Goal: Task Accomplishment & Management: Complete application form

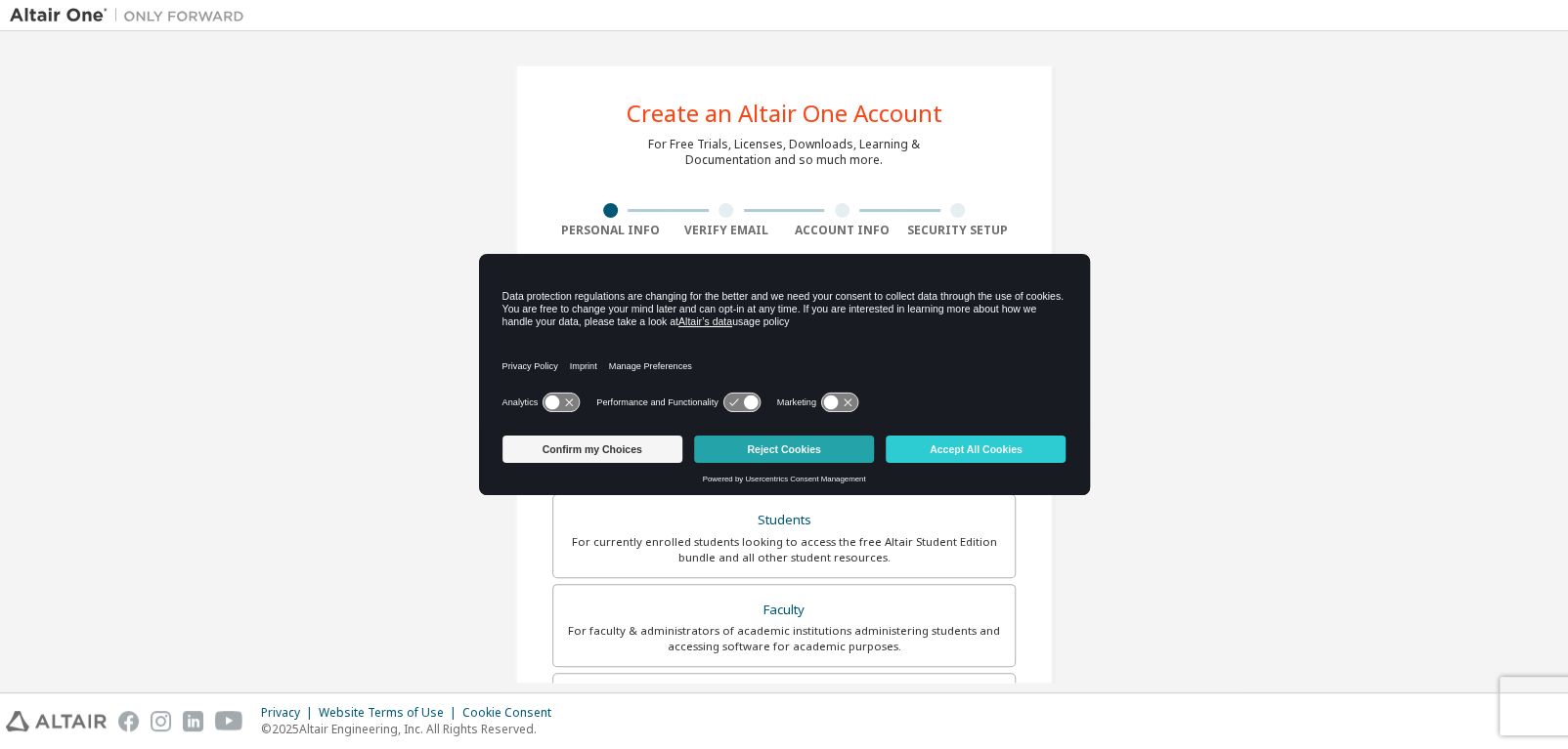
click at [831, 450] on button "Reject Cookies" at bounding box center [784, 449] width 180 height 28
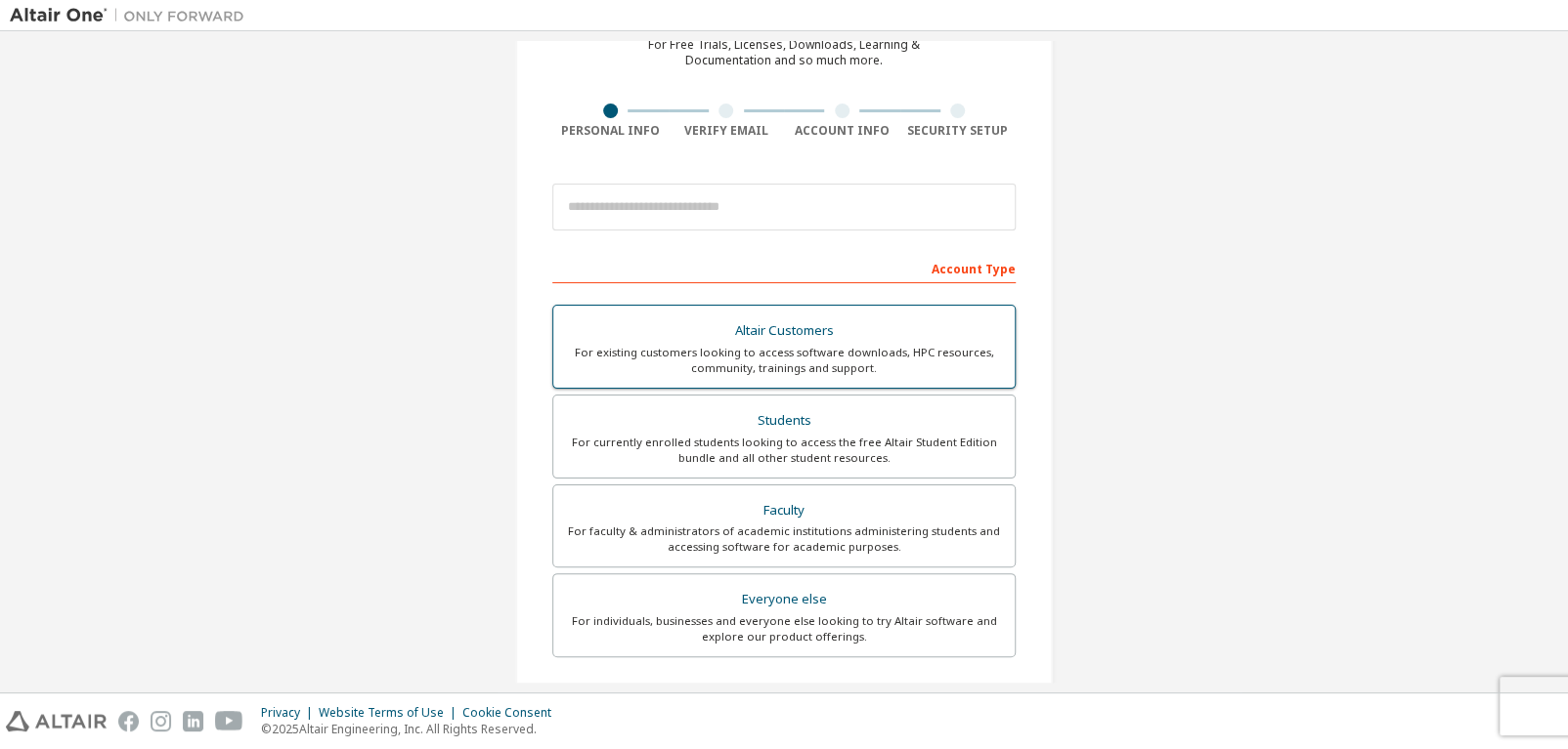
scroll to position [108, 0]
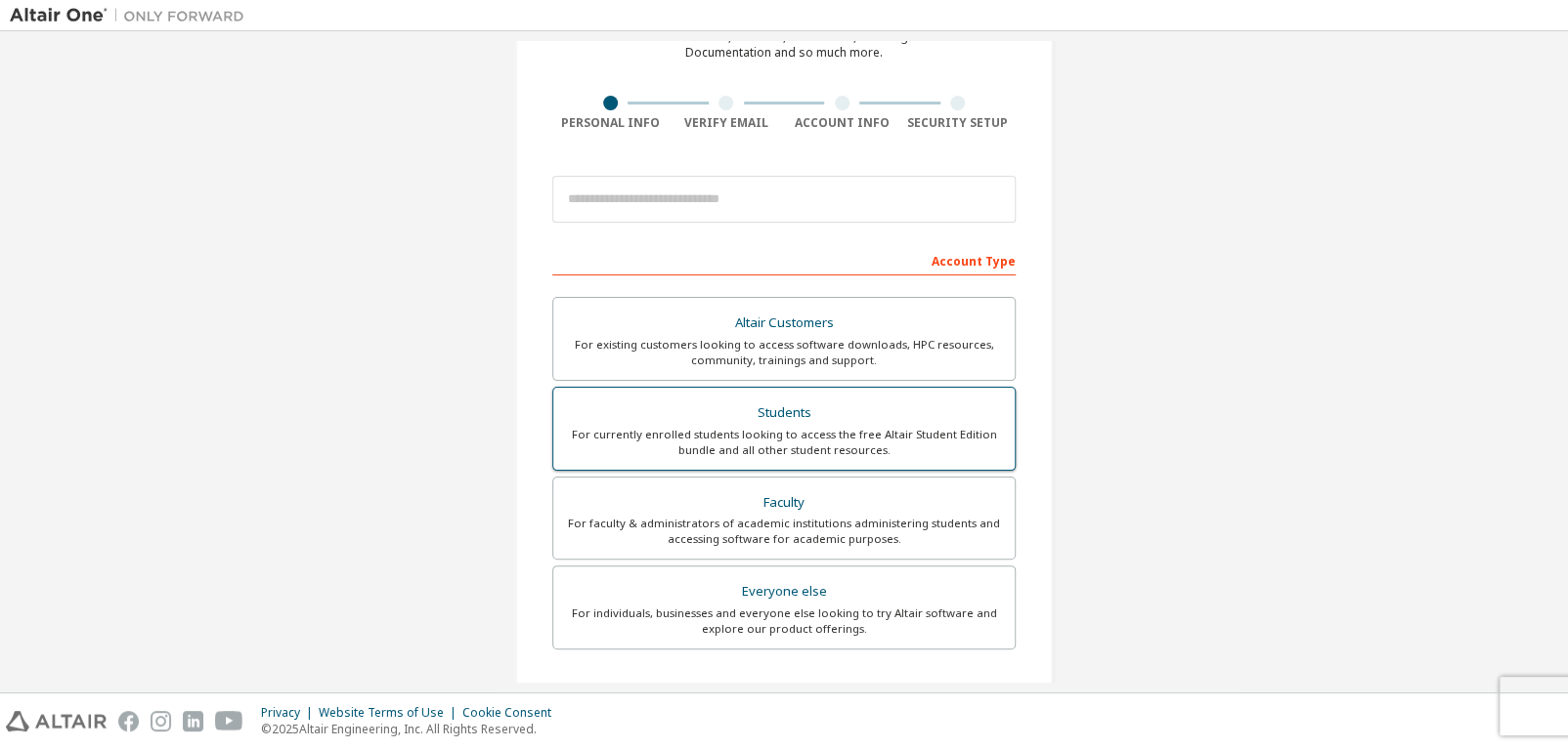
click at [788, 427] on div "For currently enrolled students looking to access the free Altair Student Editi…" at bounding box center [783, 443] width 437 height 32
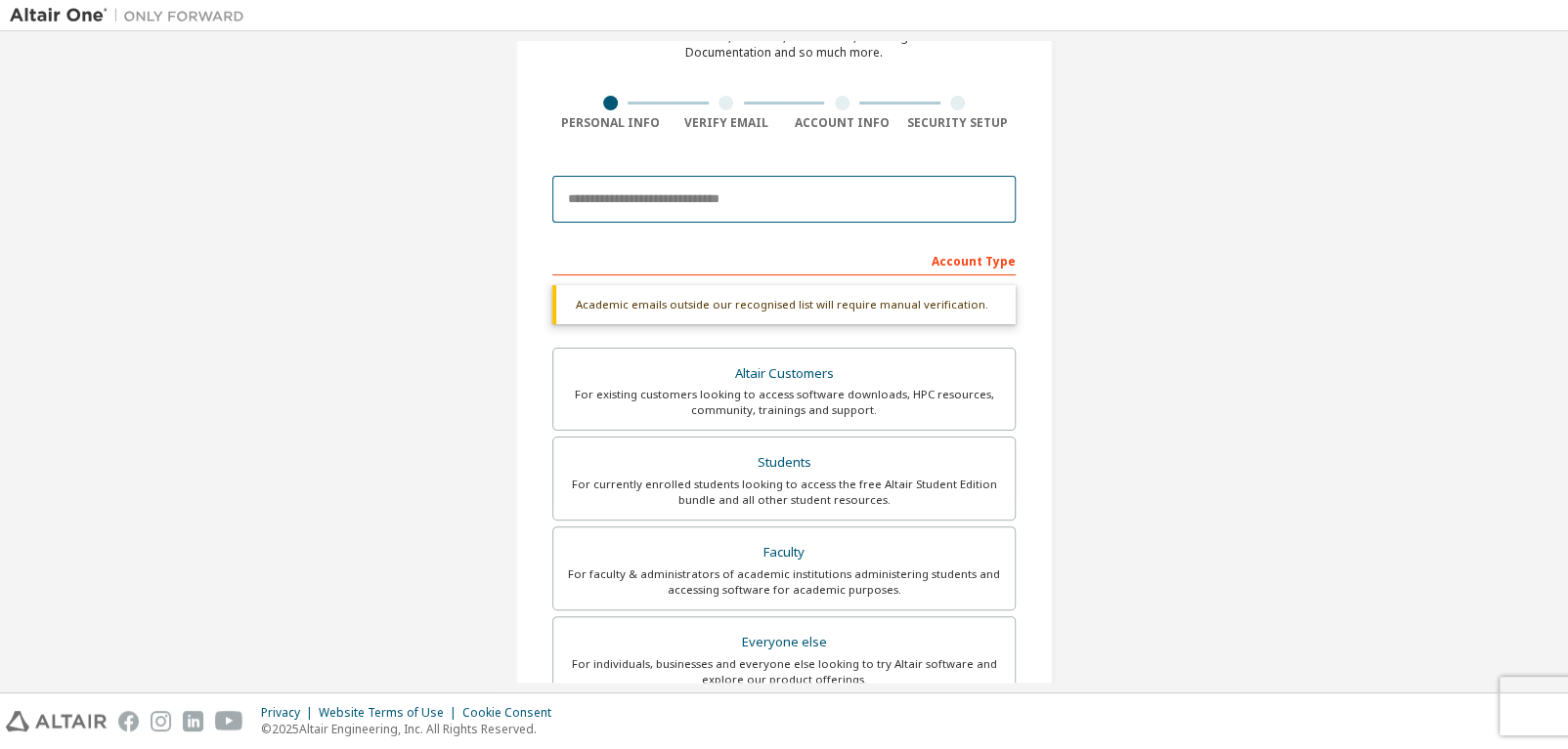
click at [755, 197] on input "email" at bounding box center [783, 199] width 463 height 47
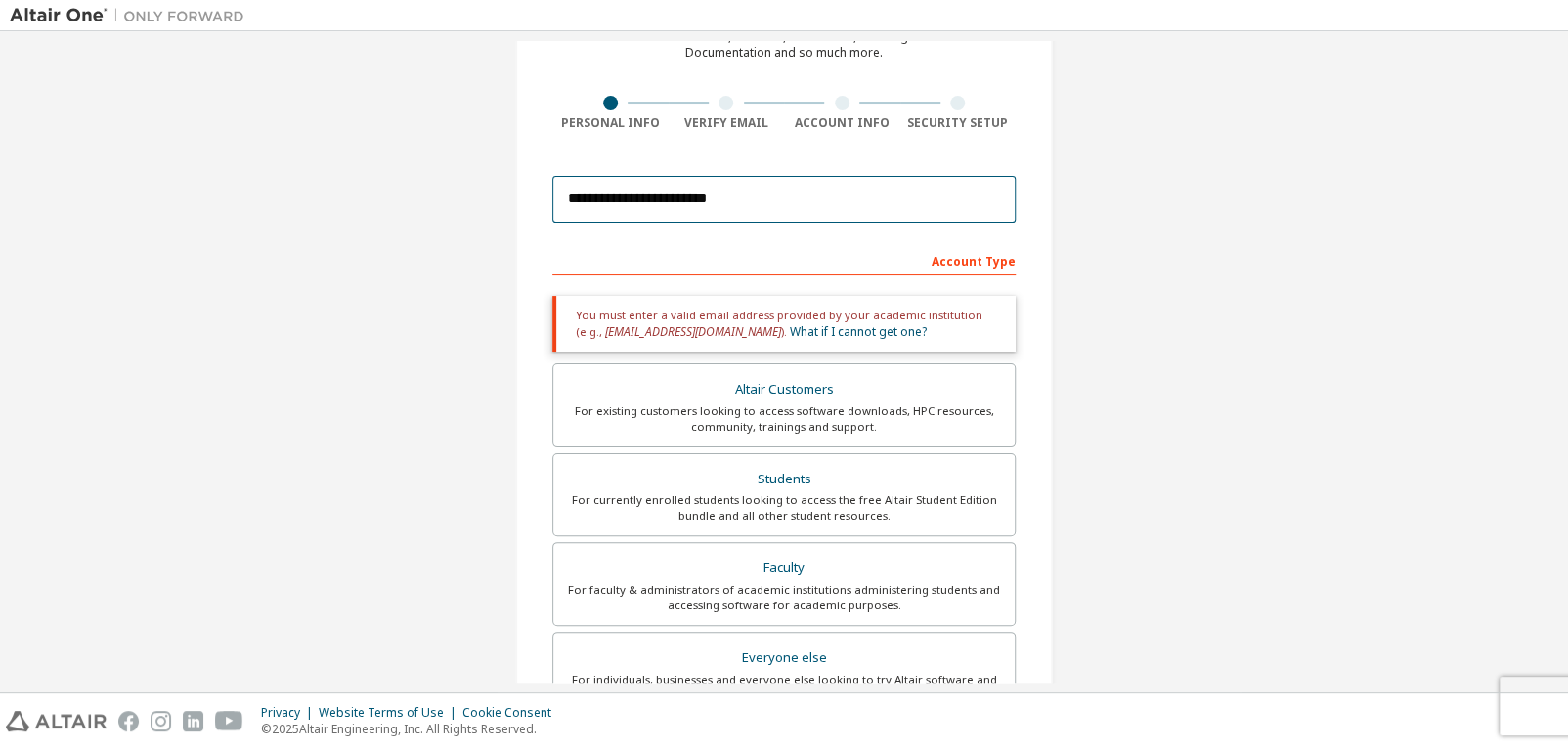
click at [726, 212] on input "**********" at bounding box center [783, 199] width 463 height 47
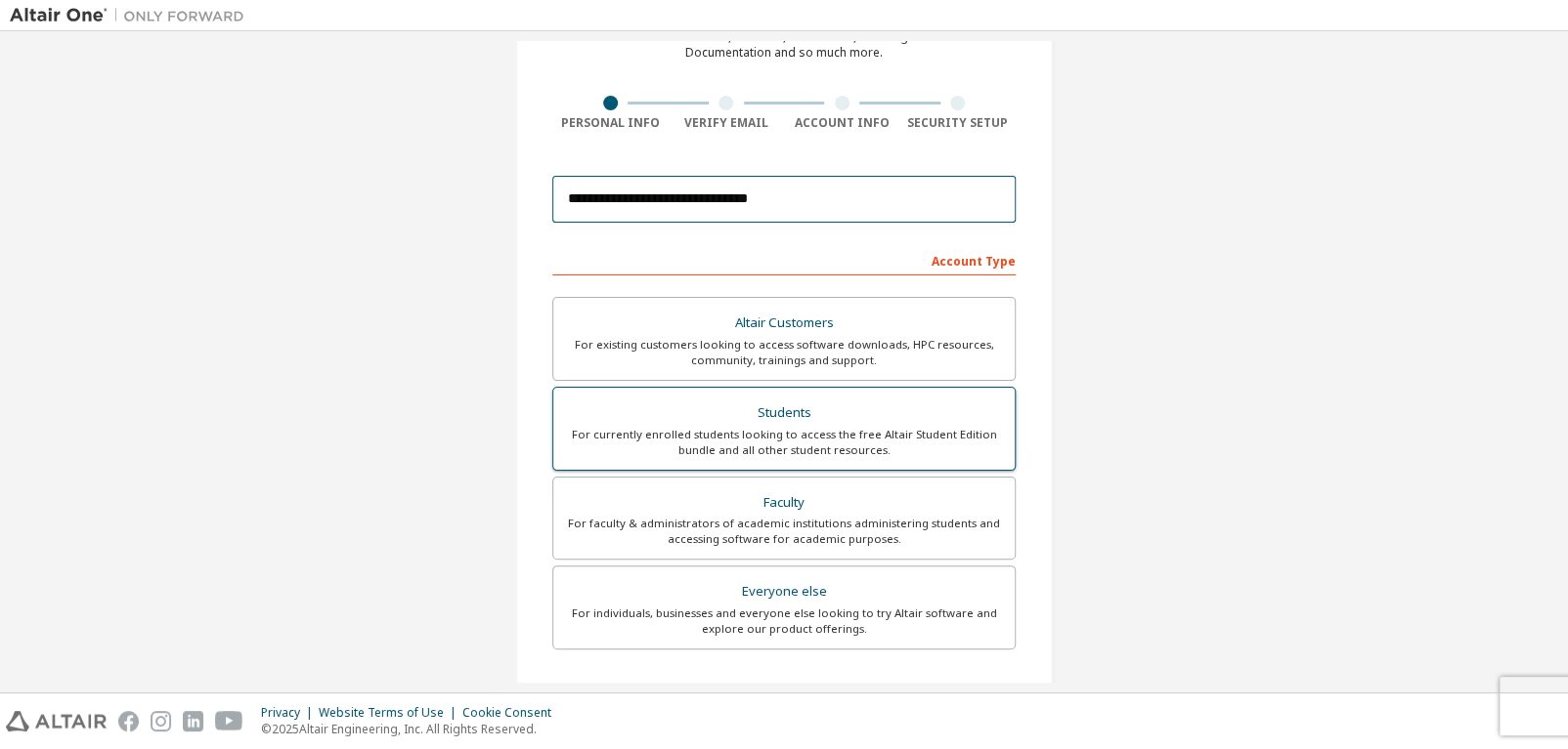
type input "**********"
click at [833, 417] on div "Students" at bounding box center [783, 413] width 437 height 28
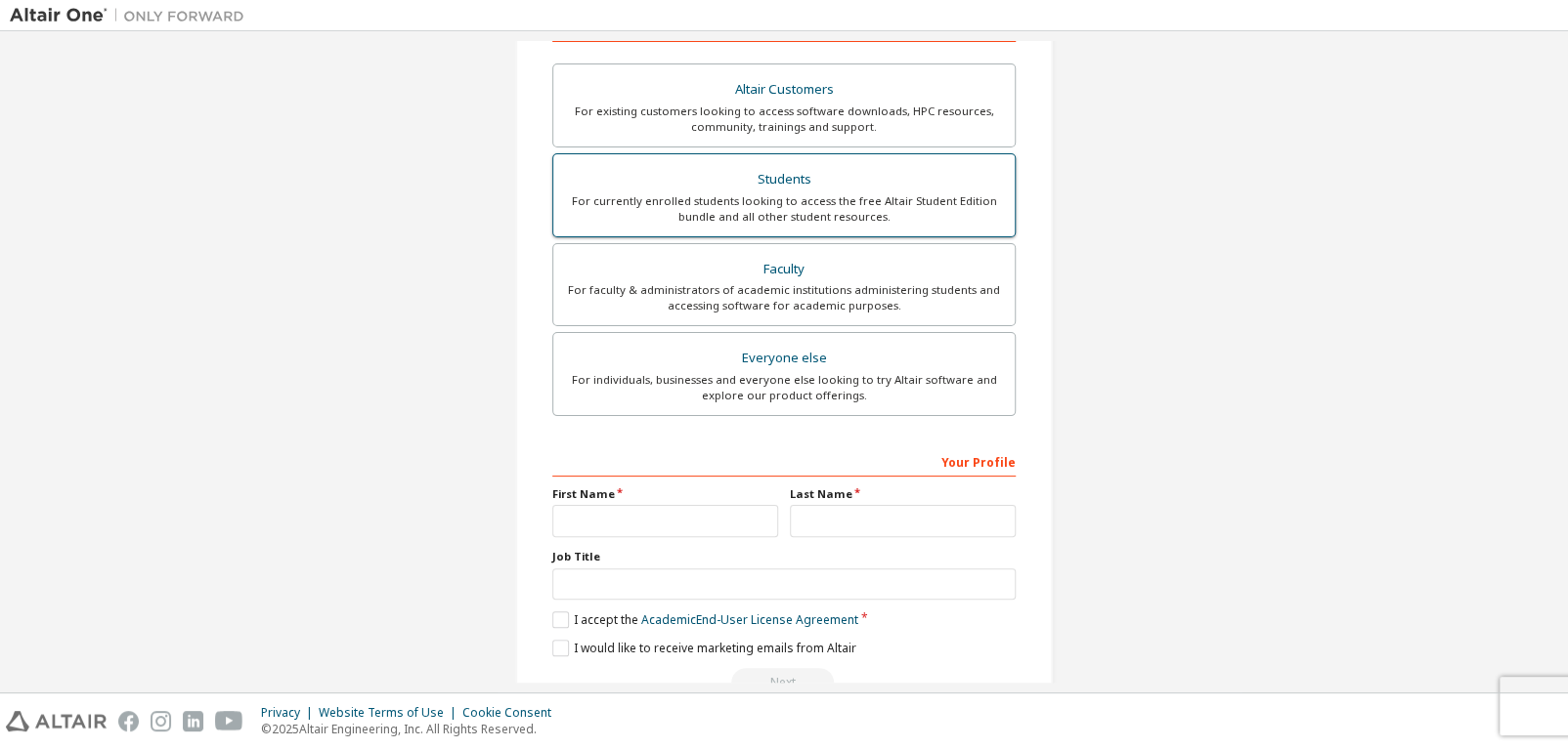
scroll to position [389, 0]
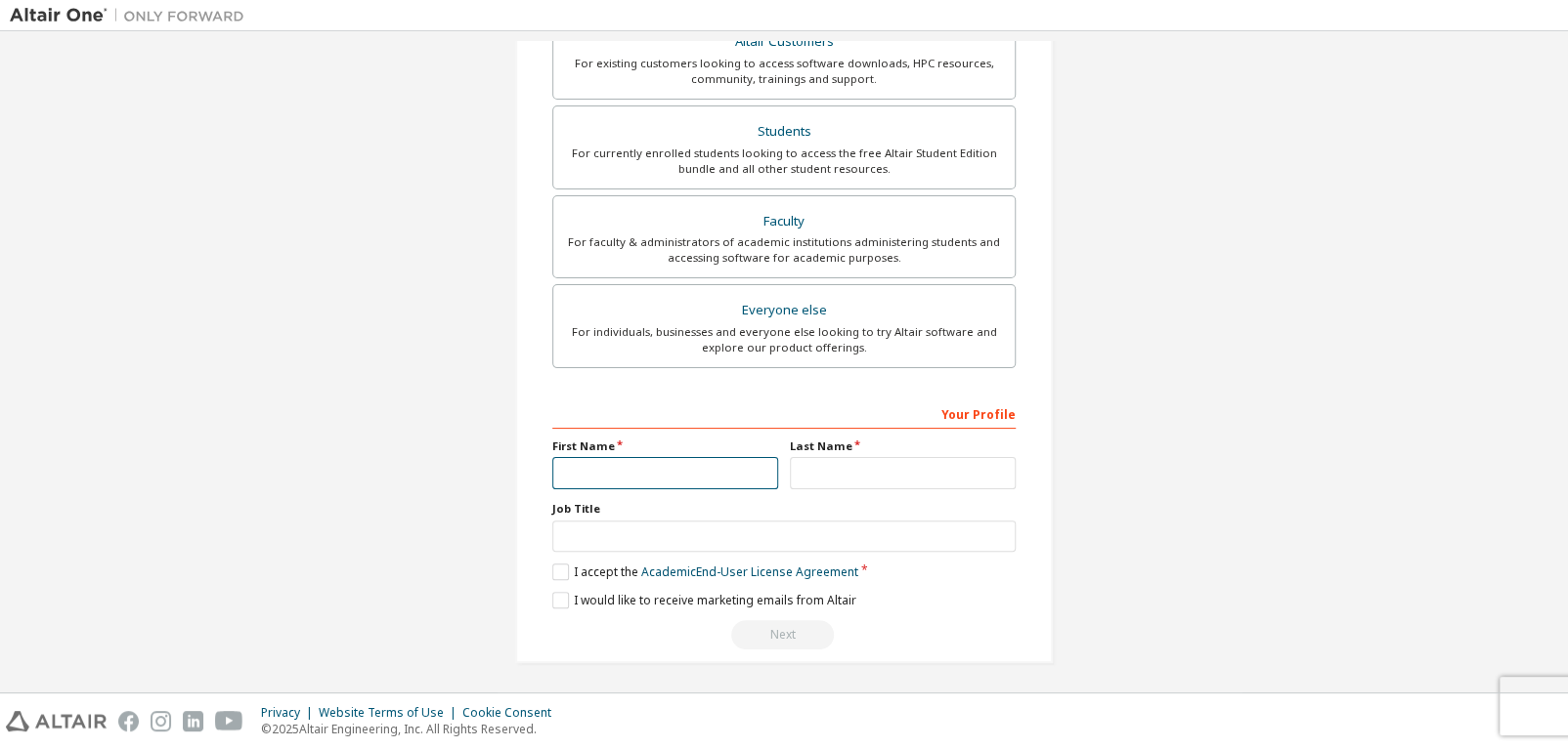
click at [701, 467] on input "text" at bounding box center [665, 473] width 226 height 33
type input "******"
click at [825, 472] on input "text" at bounding box center [902, 473] width 226 height 33
type input "******"
click at [815, 541] on input "text" at bounding box center [783, 537] width 463 height 33
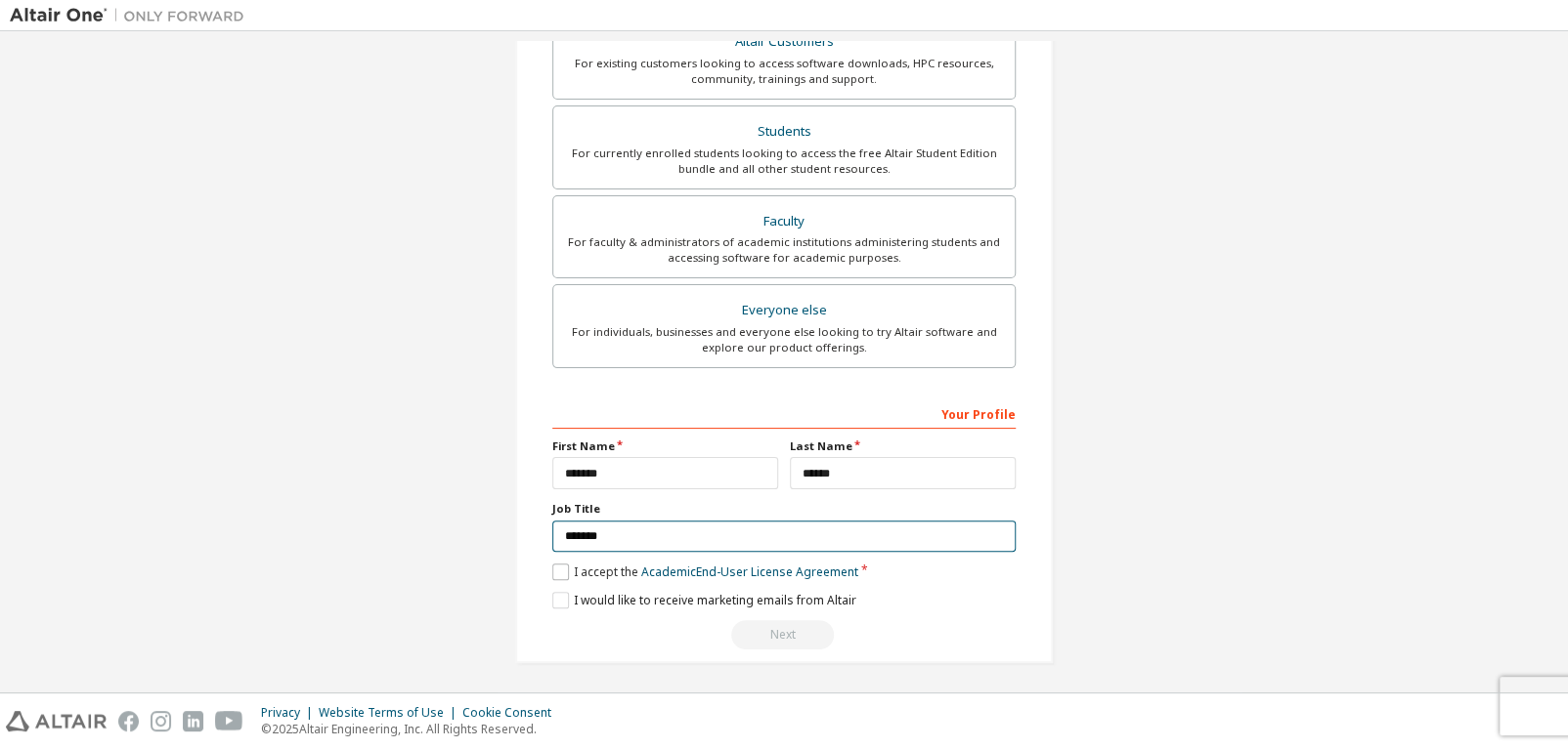
type input "*******"
click at [562, 564] on label "I accept the Academic End-User License Agreement" at bounding box center [705, 571] width 306 height 17
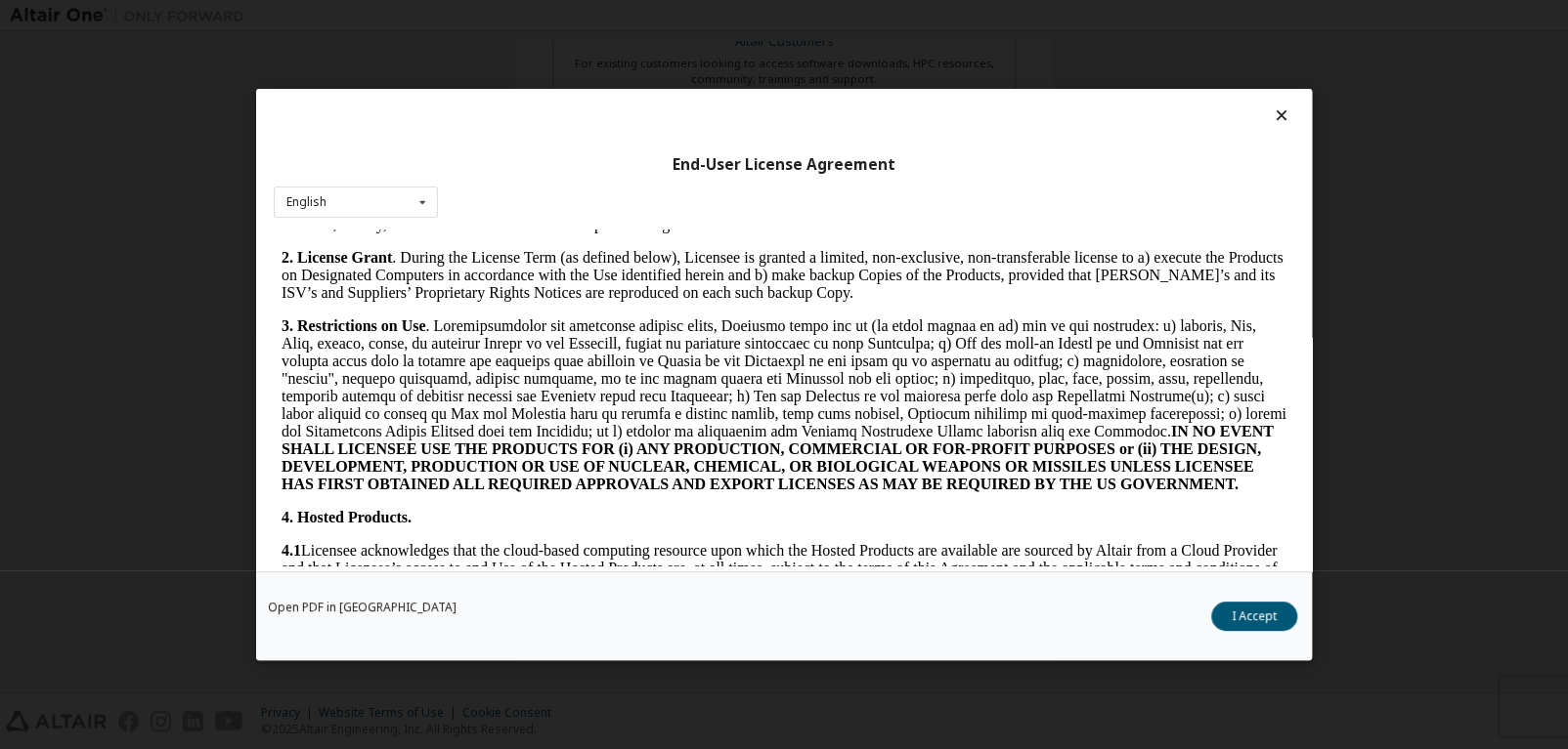
scroll to position [1175, 0]
click at [1269, 626] on button "I Accept" at bounding box center [1253, 617] width 86 height 30
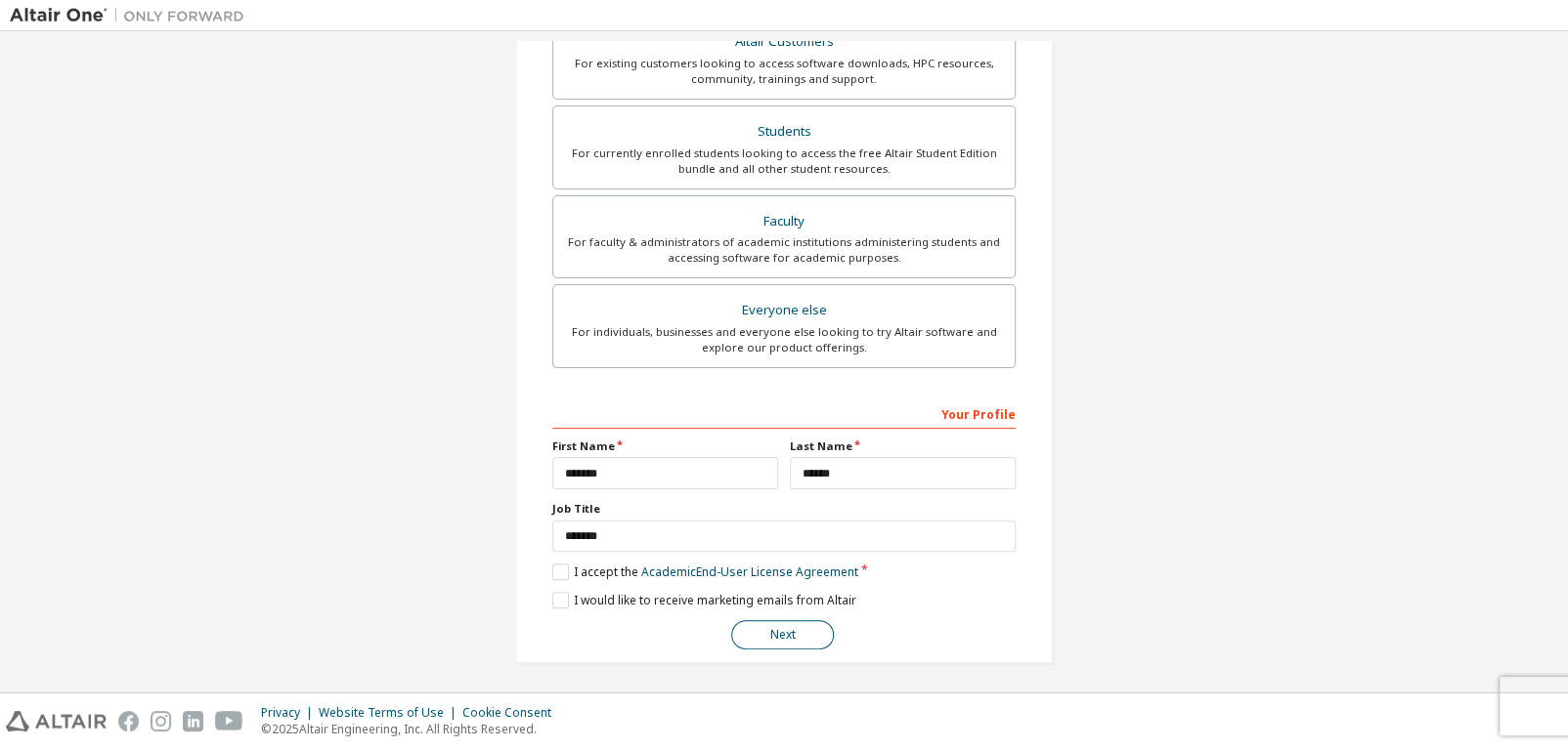
click at [769, 624] on button "Next" at bounding box center [782, 636] width 103 height 30
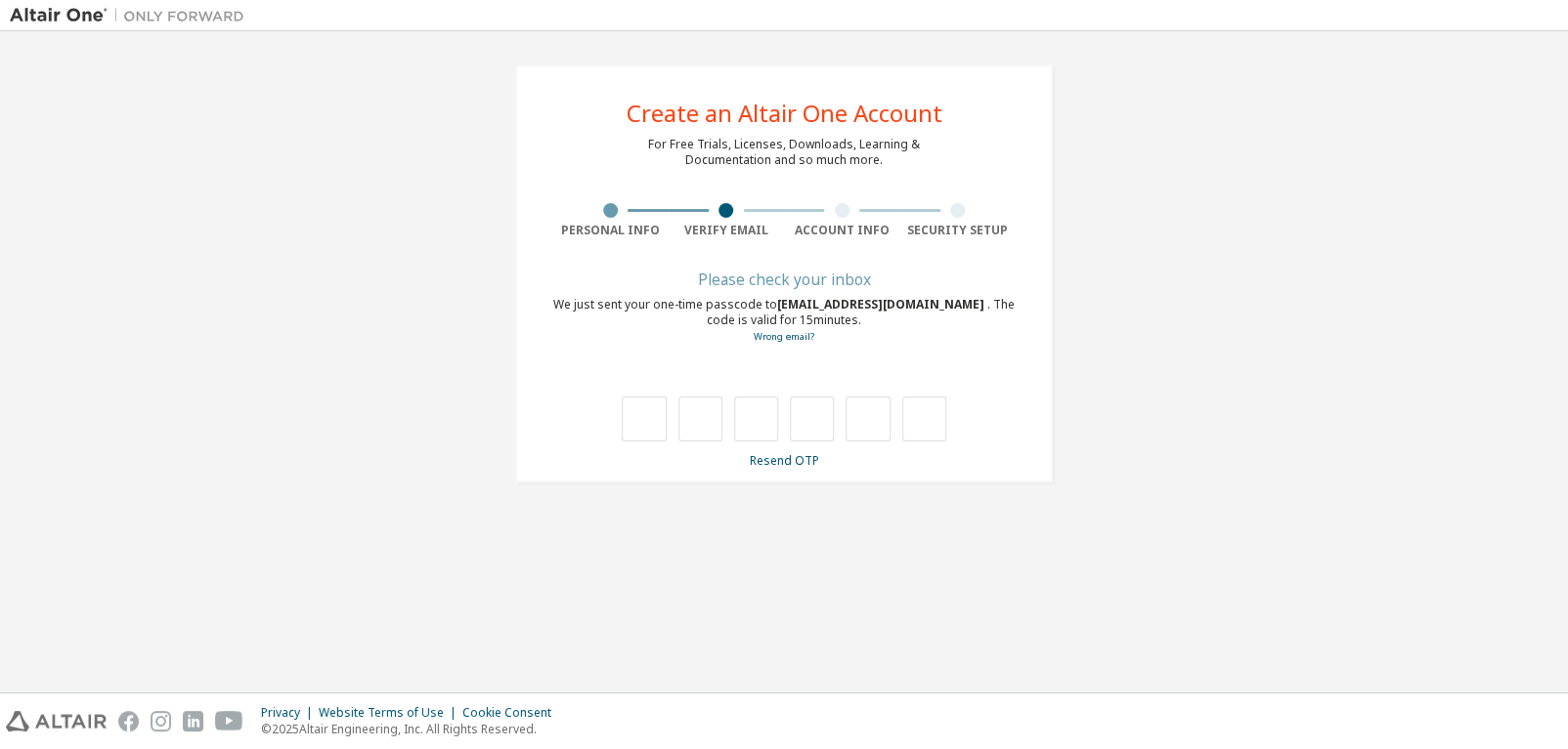
scroll to position [0, 0]
type input "*"
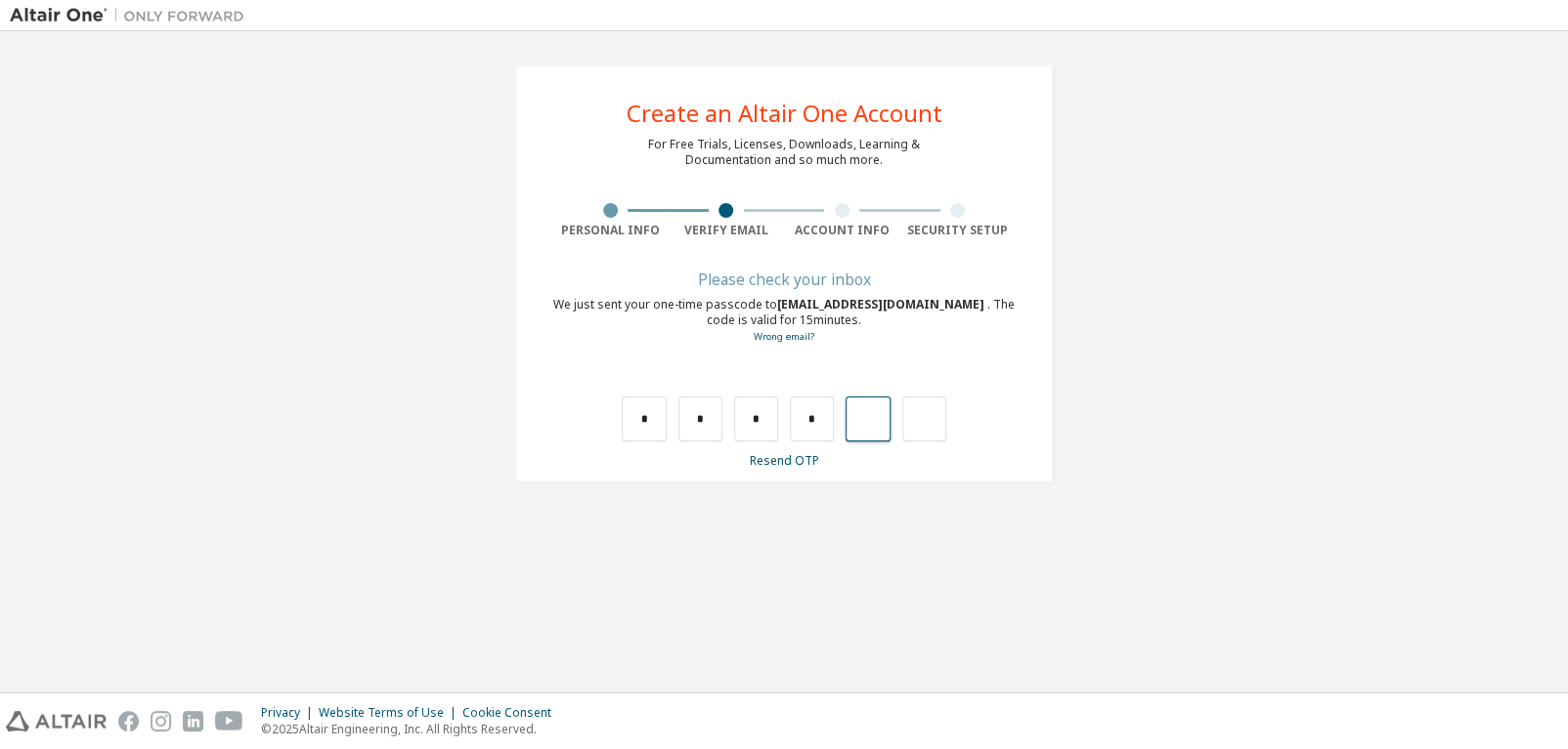
type input "*"
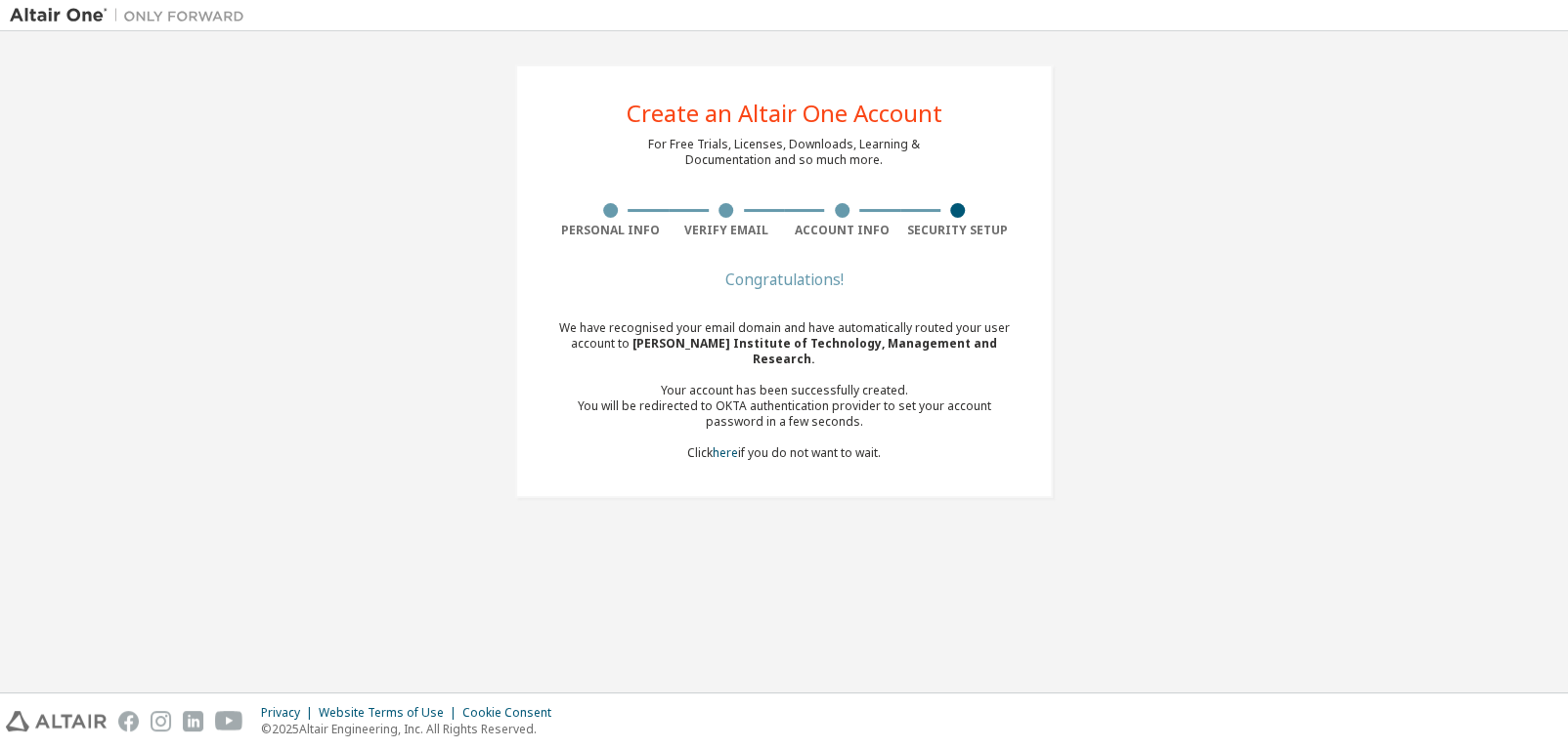
click at [708, 450] on div "Congratulations! We have recognised your email domain and have automatically ro…" at bounding box center [783, 379] width 463 height 211
click at [717, 444] on link "here" at bounding box center [726, 452] width 26 height 17
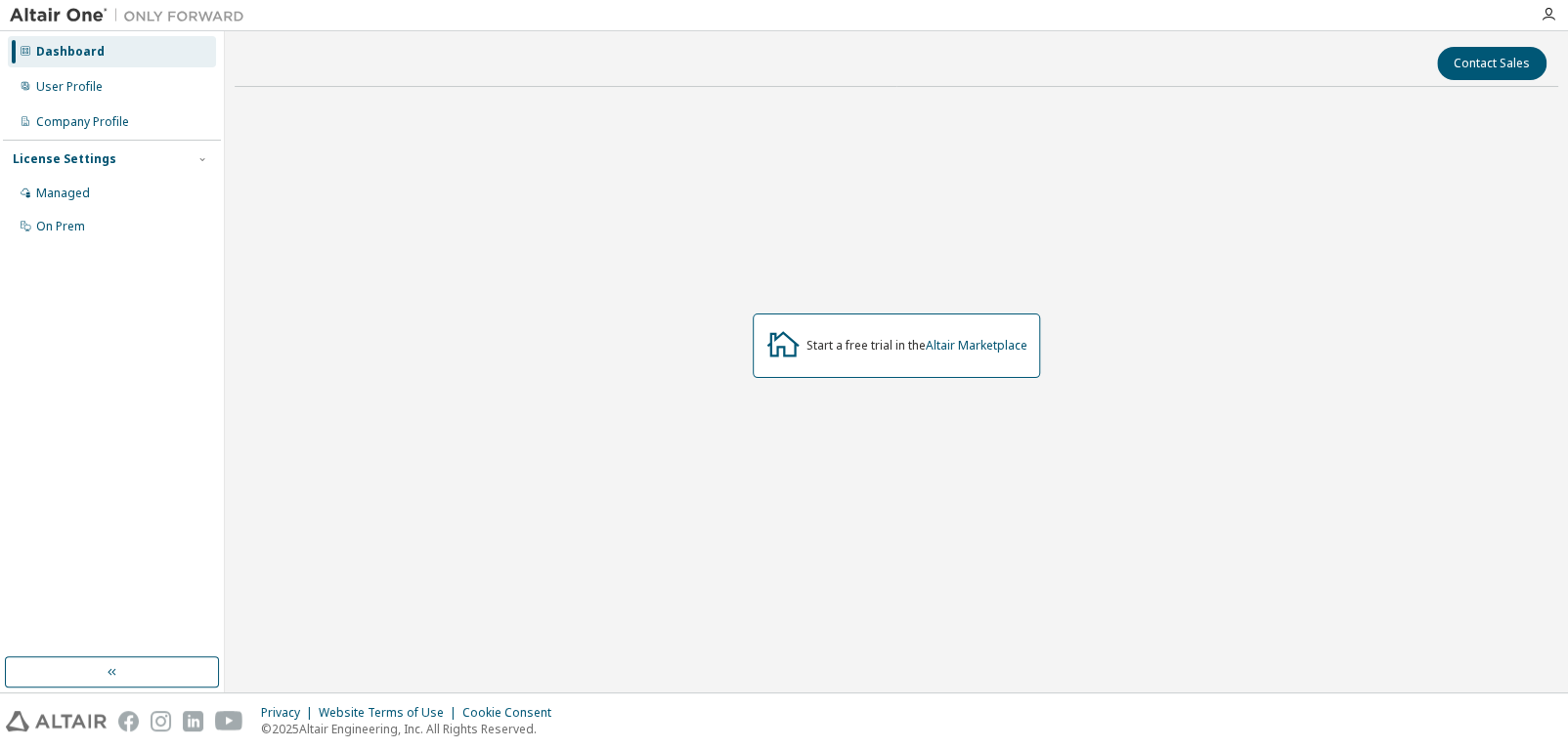
click at [926, 352] on div "Start a free trial in the Altair Marketplace" at bounding box center [917, 346] width 221 height 16
click at [891, 339] on div "Start a free trial in the Altair Marketplace" at bounding box center [917, 346] width 221 height 16
click at [895, 358] on div "Start a free trial in the Altair Marketplace" at bounding box center [896, 345] width 287 height 64
click at [67, 82] on div "User Profile" at bounding box center [69, 87] width 66 height 16
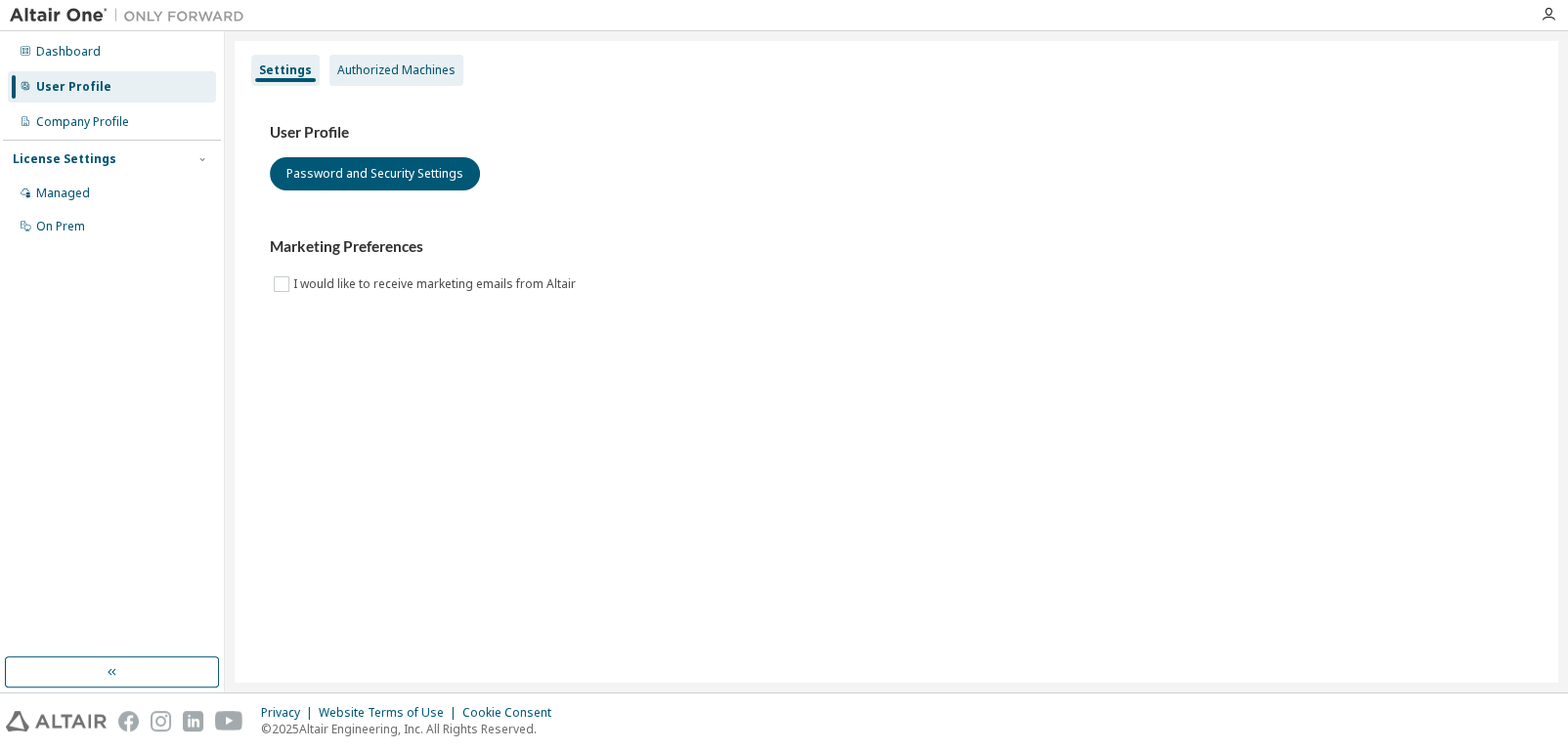
click at [354, 72] on div "Authorized Machines" at bounding box center [397, 70] width 118 height 16
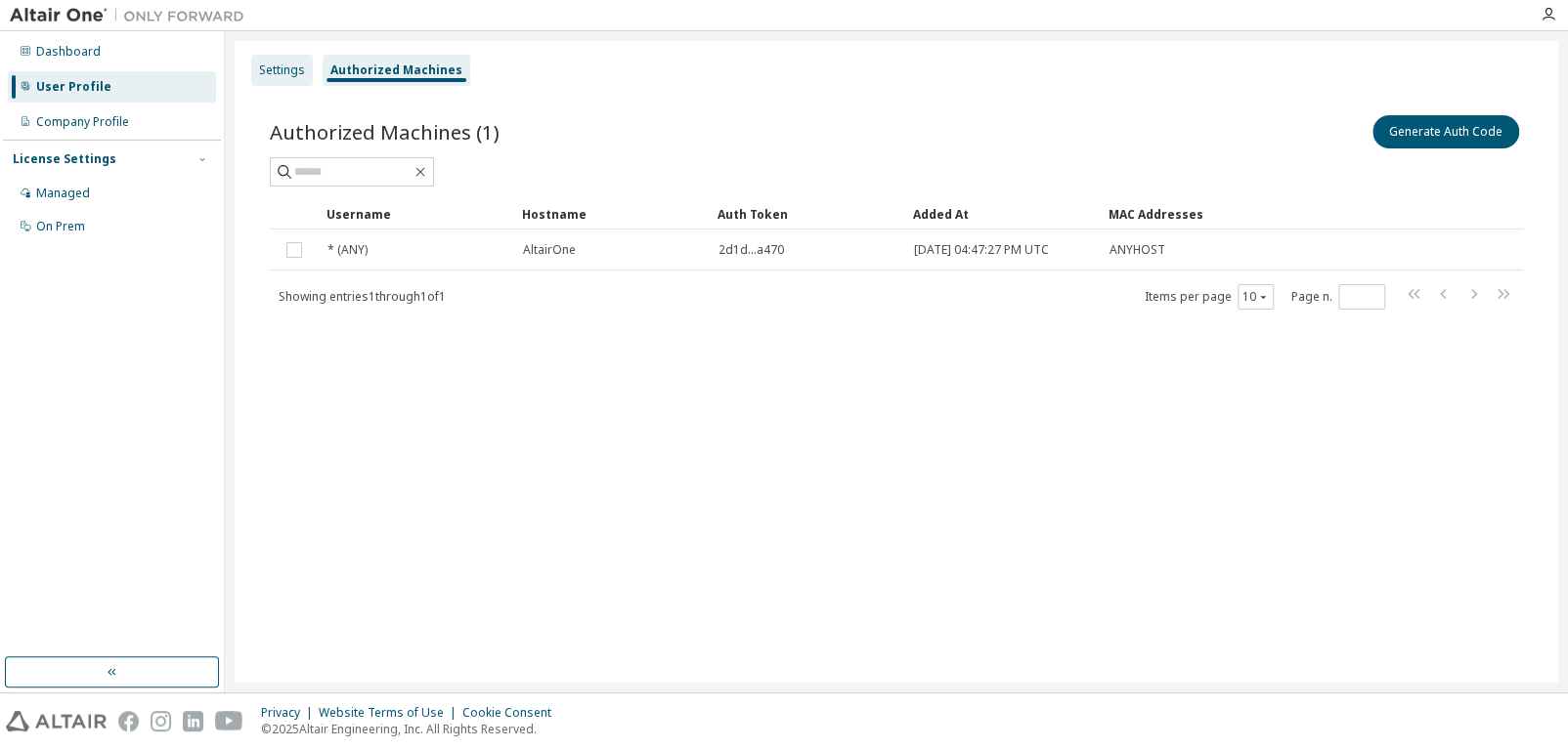
click at [291, 73] on div "Settings" at bounding box center [281, 70] width 46 height 16
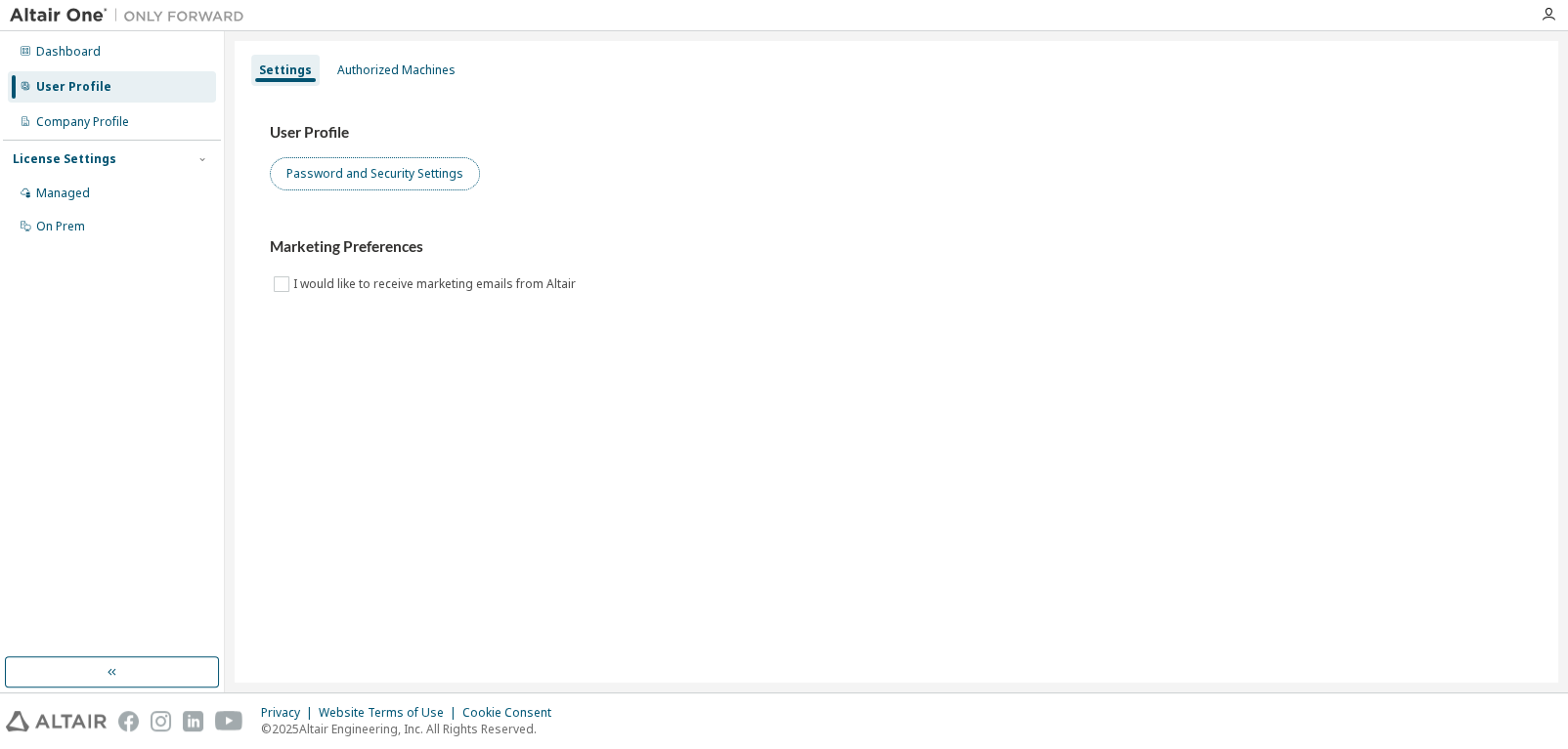
click at [310, 167] on button "Password and Security Settings" at bounding box center [374, 174] width 210 height 34
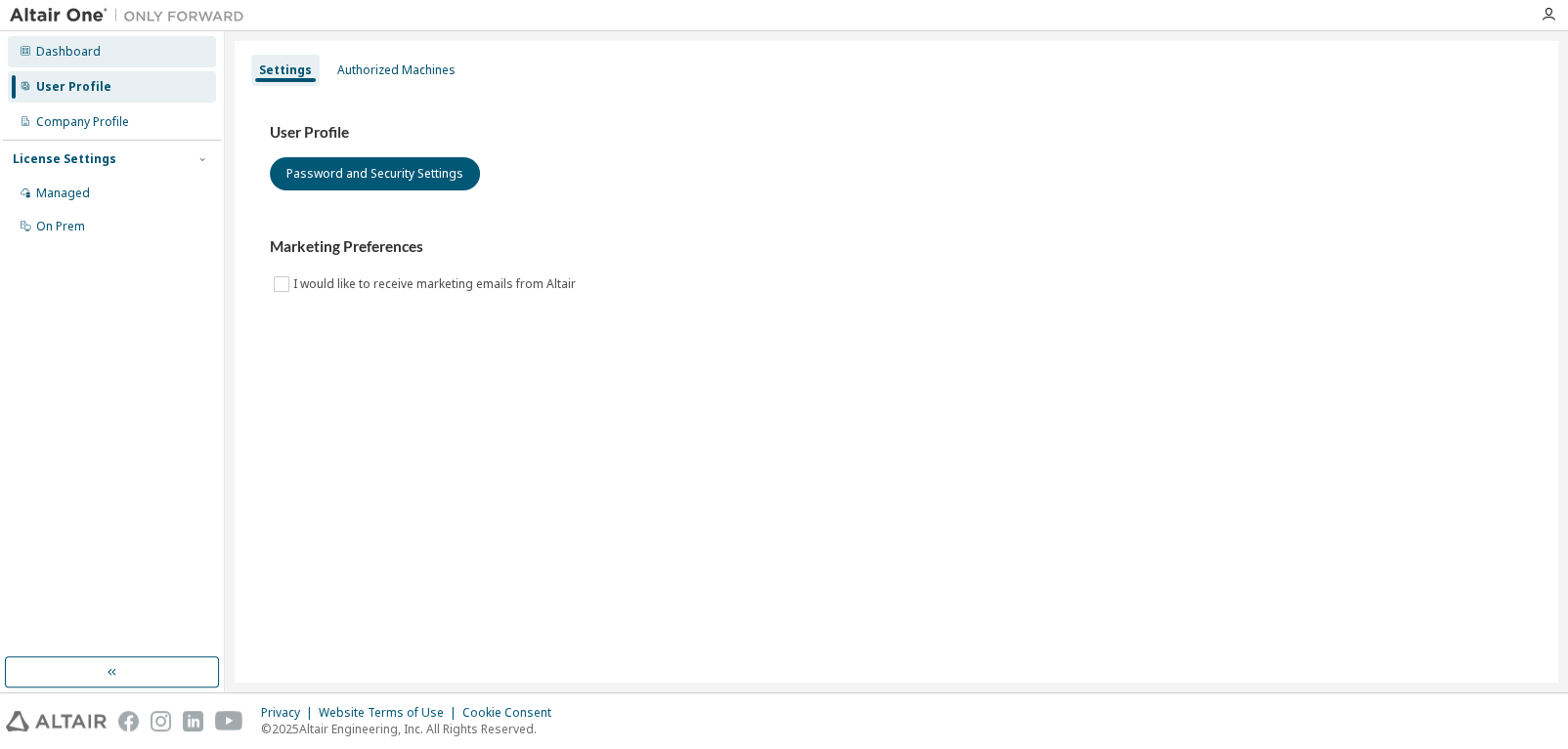
click at [67, 52] on div "Dashboard" at bounding box center [68, 52] width 64 height 16
